Goal: Navigation & Orientation: Find specific page/section

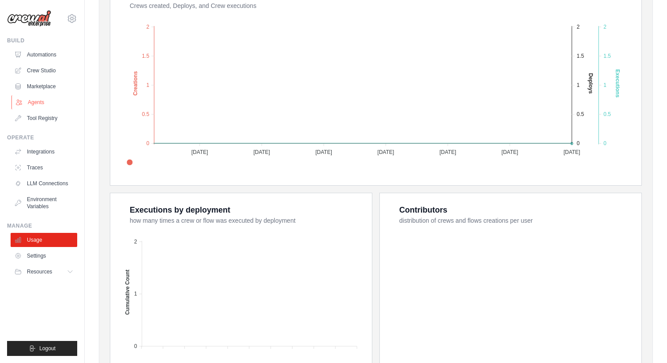
click at [38, 98] on link "Agents" at bounding box center [44, 102] width 67 height 14
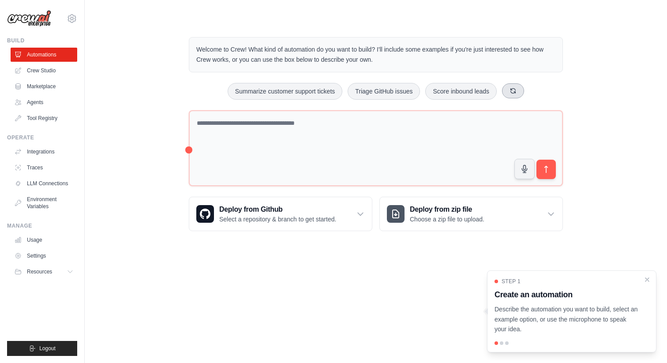
click at [513, 93] on icon at bounding box center [513, 90] width 5 height 5
click at [59, 181] on link "LLM Connections" at bounding box center [44, 183] width 67 height 14
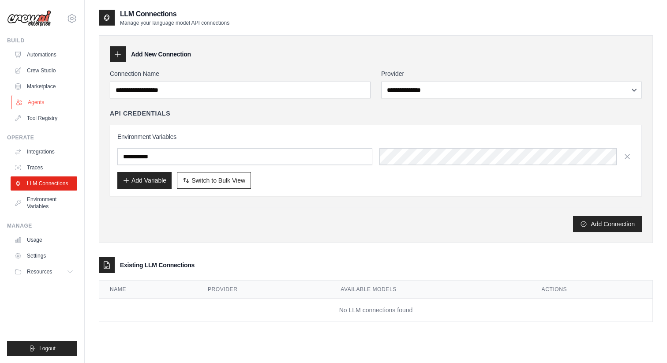
scroll to position [3, 0]
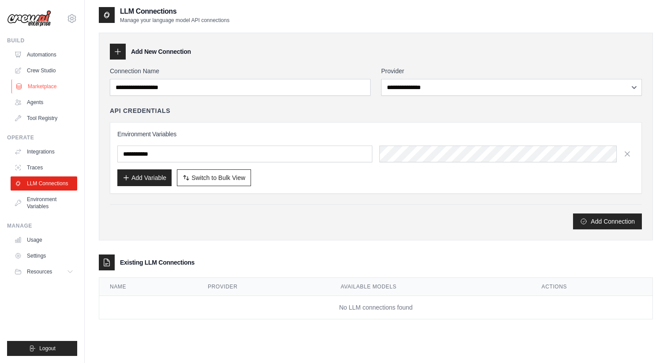
click at [54, 83] on link "Marketplace" at bounding box center [44, 86] width 67 height 14
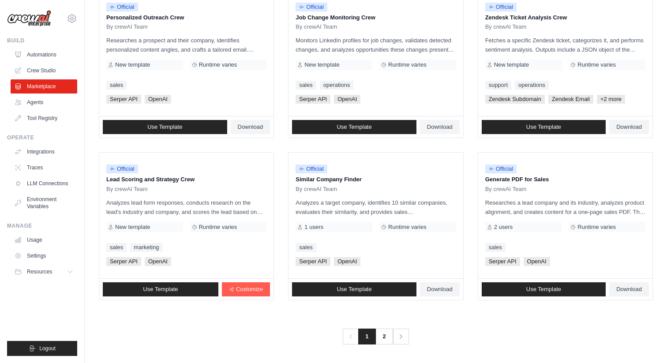
scroll to position [454, 0]
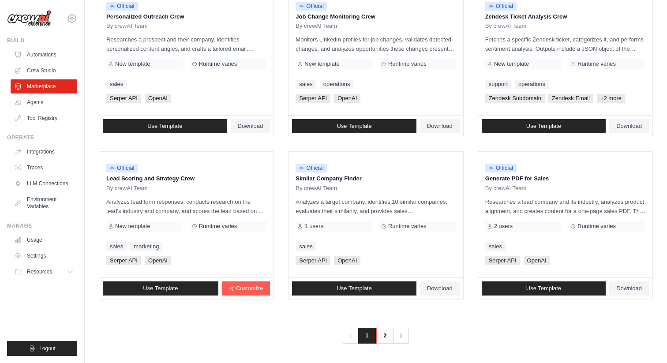
click at [386, 338] on link "2" at bounding box center [385, 336] width 18 height 16
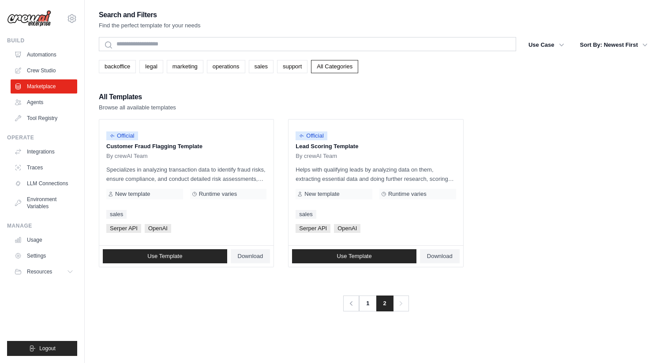
scroll to position [18, 0]
